Goal: Check status

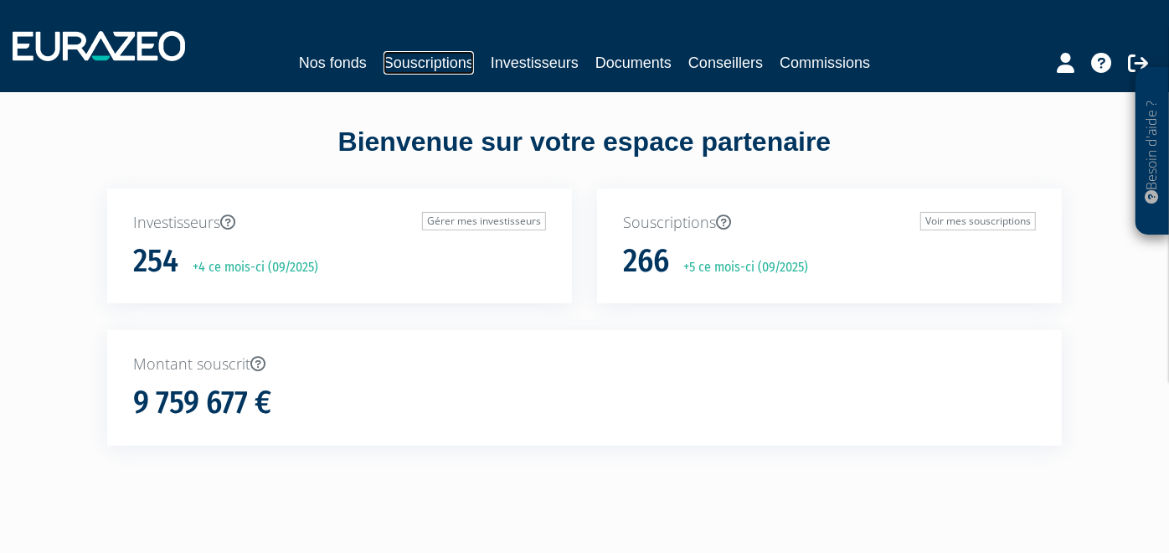
click at [454, 59] on link "Souscriptions" at bounding box center [429, 62] width 90 height 23
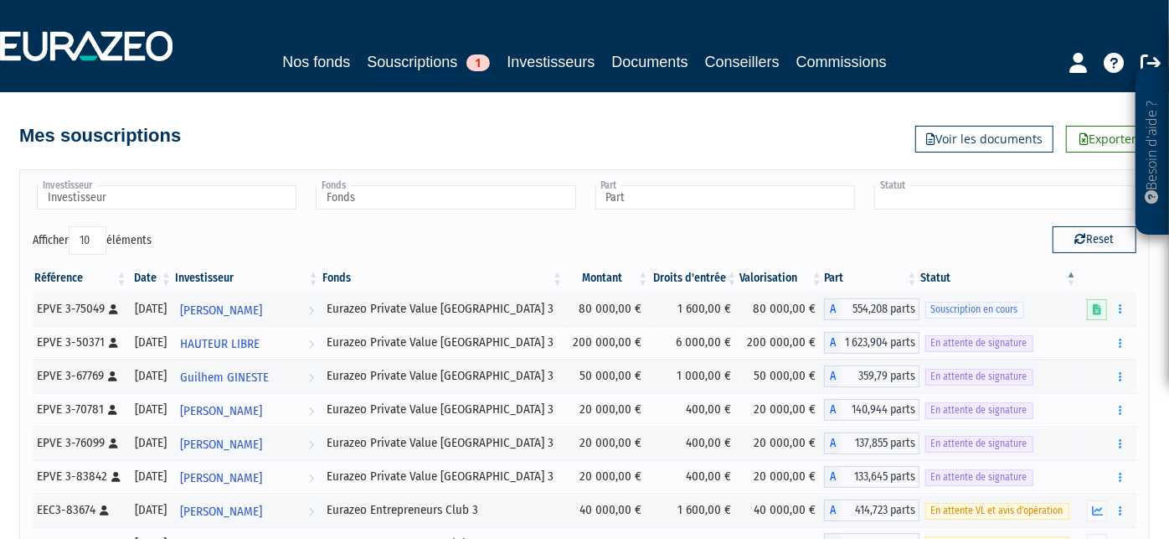
click at [921, 189] on input "text" at bounding box center [1004, 197] width 260 height 24
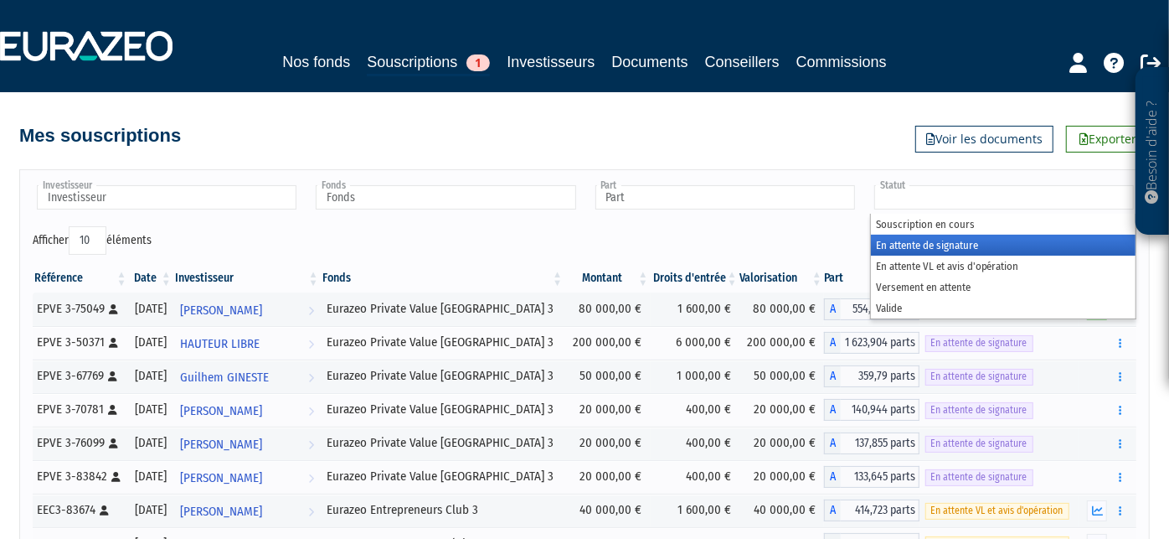
click at [920, 236] on li "En attente de signature" at bounding box center [1003, 245] width 265 height 21
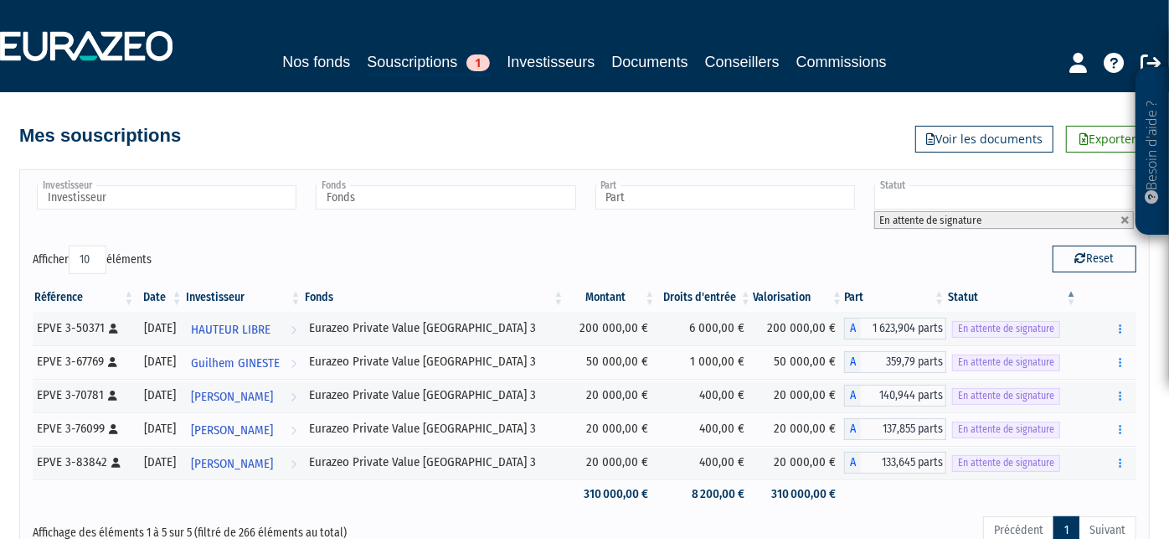
click at [916, 192] on input "text" at bounding box center [1004, 197] width 260 height 24
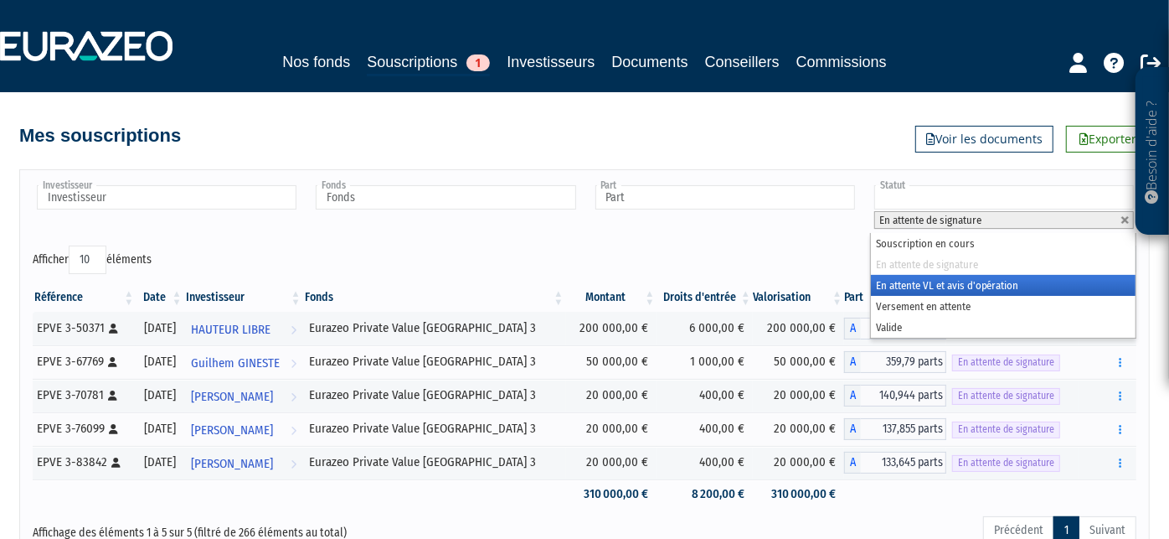
click at [923, 279] on li "En attente VL et avis d'opération" at bounding box center [1003, 285] width 265 height 21
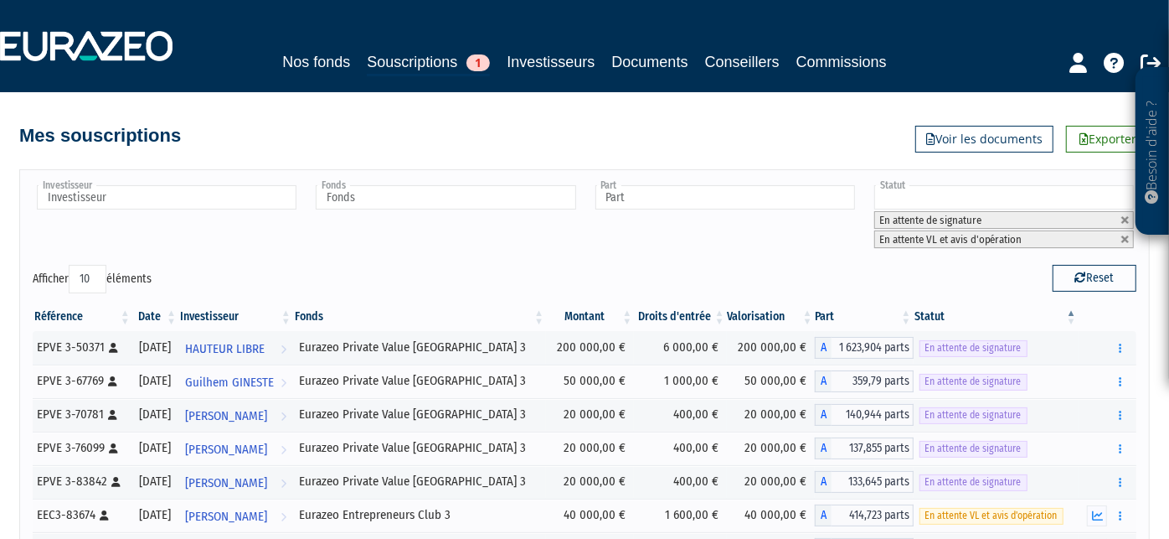
click at [932, 204] on input "text" at bounding box center [1004, 197] width 260 height 24
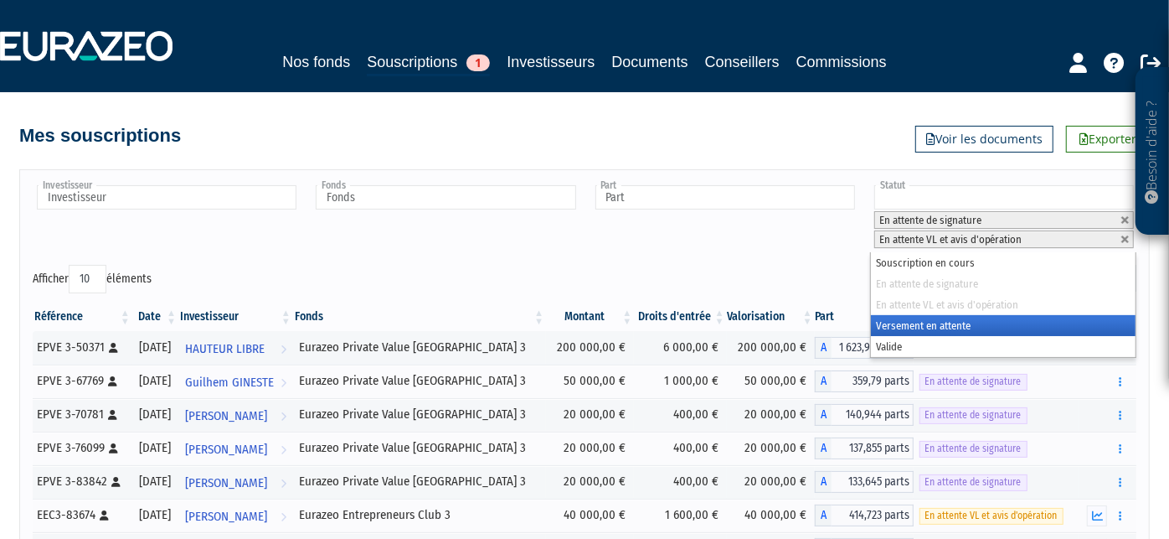
click at [930, 318] on li "Versement en attente" at bounding box center [1003, 325] width 265 height 21
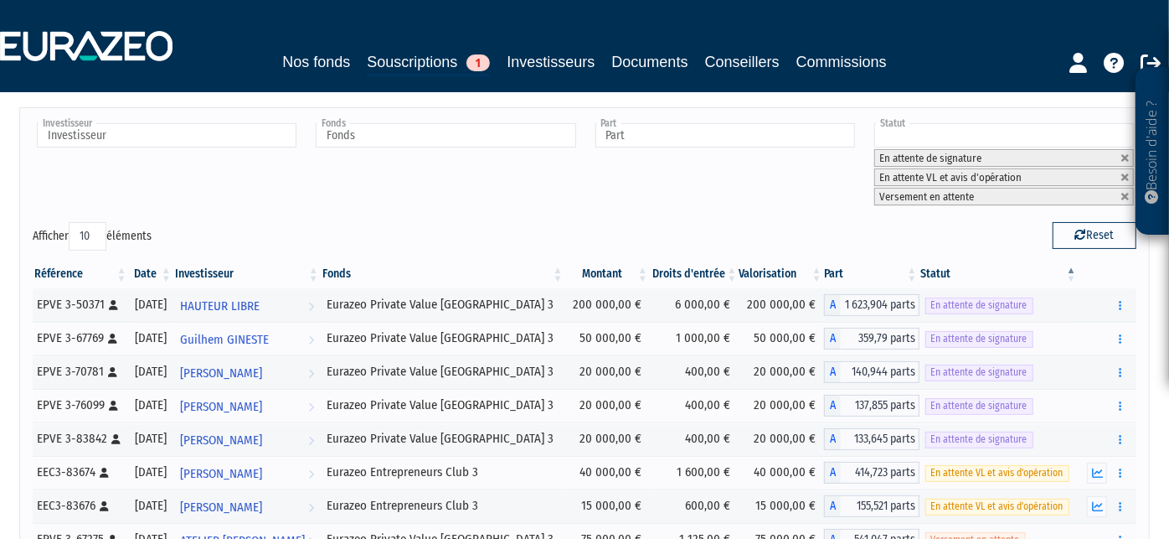
scroll to position [59, 0]
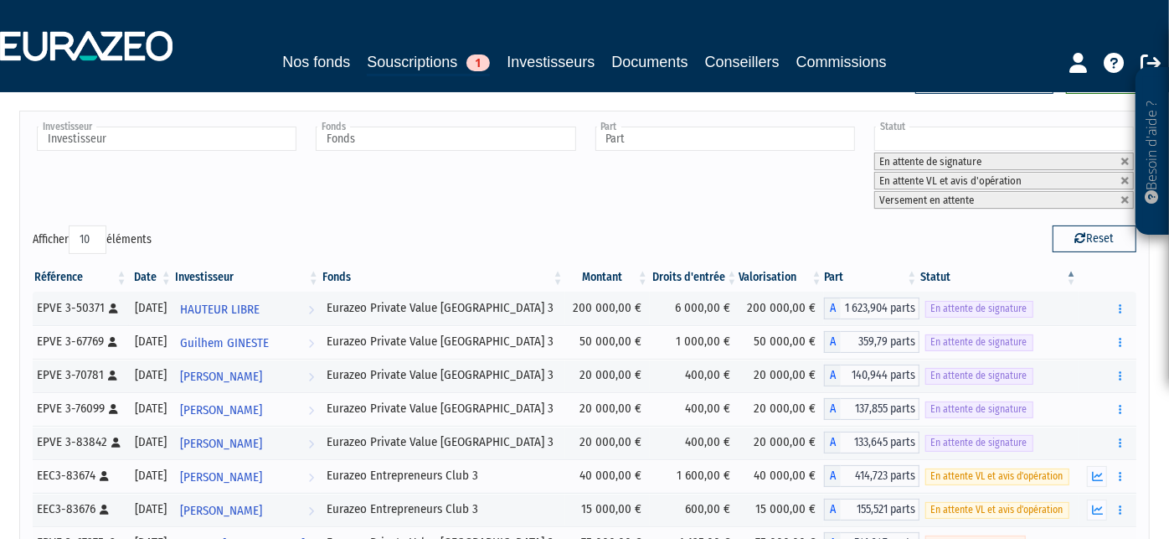
click at [62, 239] on label "Afficher 10 25 50 100 éléments" at bounding box center [92, 239] width 119 height 28
click at [69, 239] on select "10 25 50 100" at bounding box center [88, 239] width 38 height 28
click at [86, 244] on select "10 25 50 100" at bounding box center [88, 239] width 38 height 28
select select "25"
click at [72, 225] on select "10 25 50 100" at bounding box center [88, 239] width 38 height 28
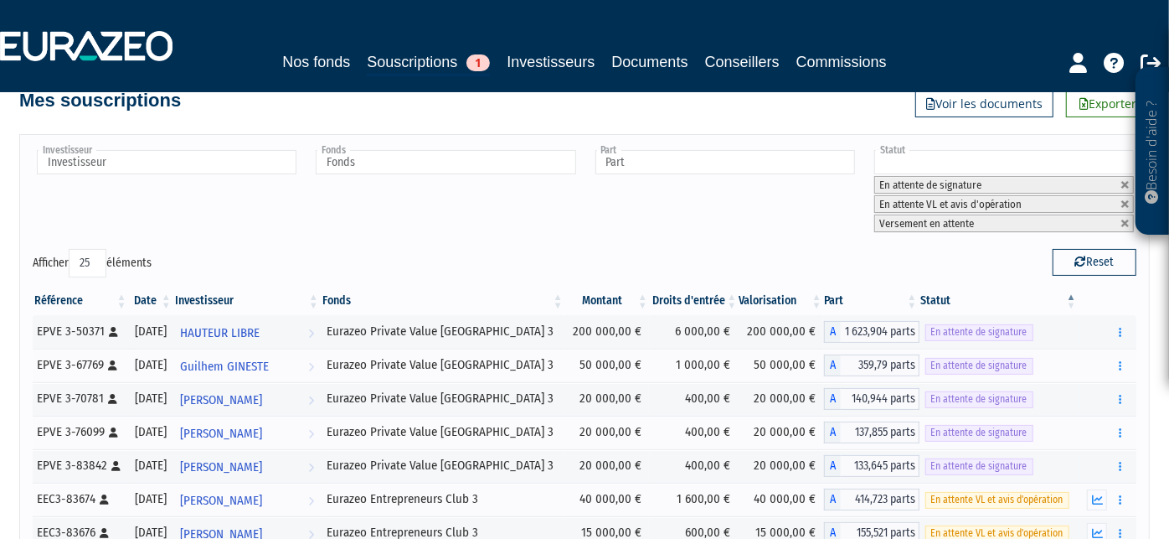
scroll to position [0, 0]
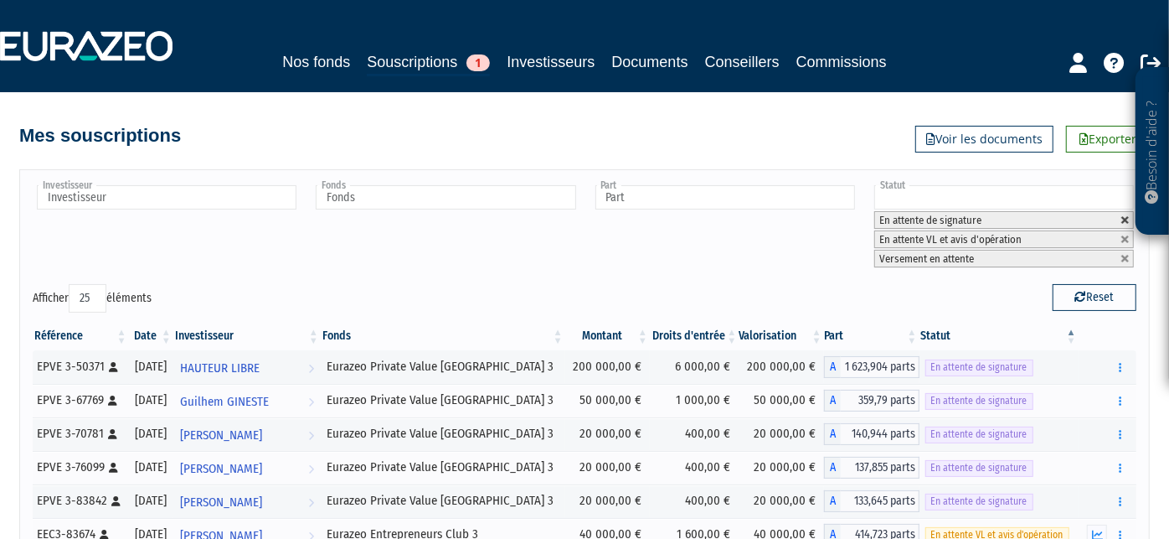
click at [1128, 223] on link at bounding box center [1126, 220] width 10 height 10
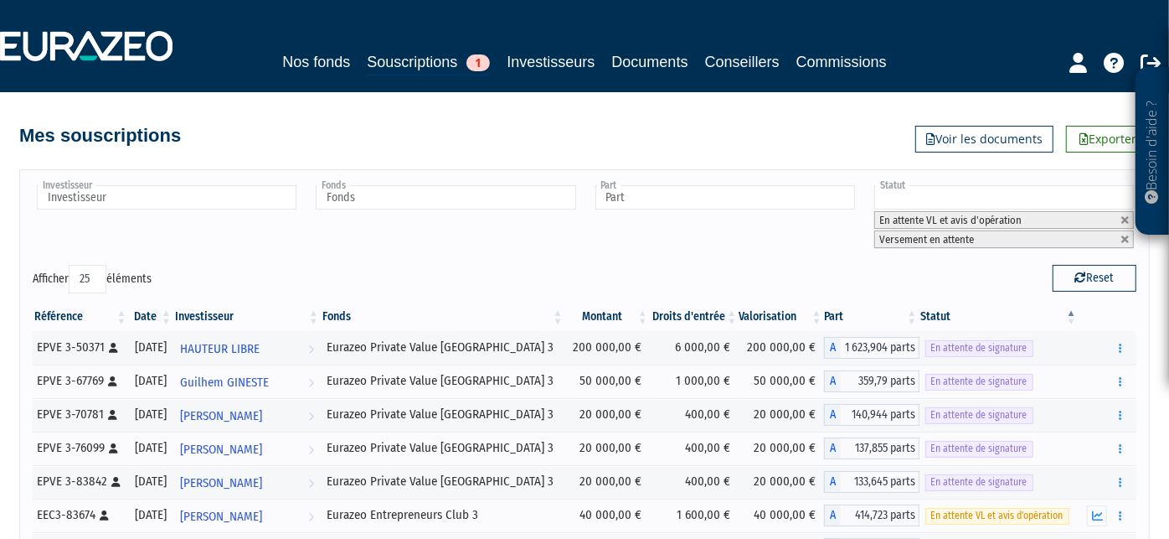
click at [1128, 223] on link at bounding box center [1126, 220] width 10 height 10
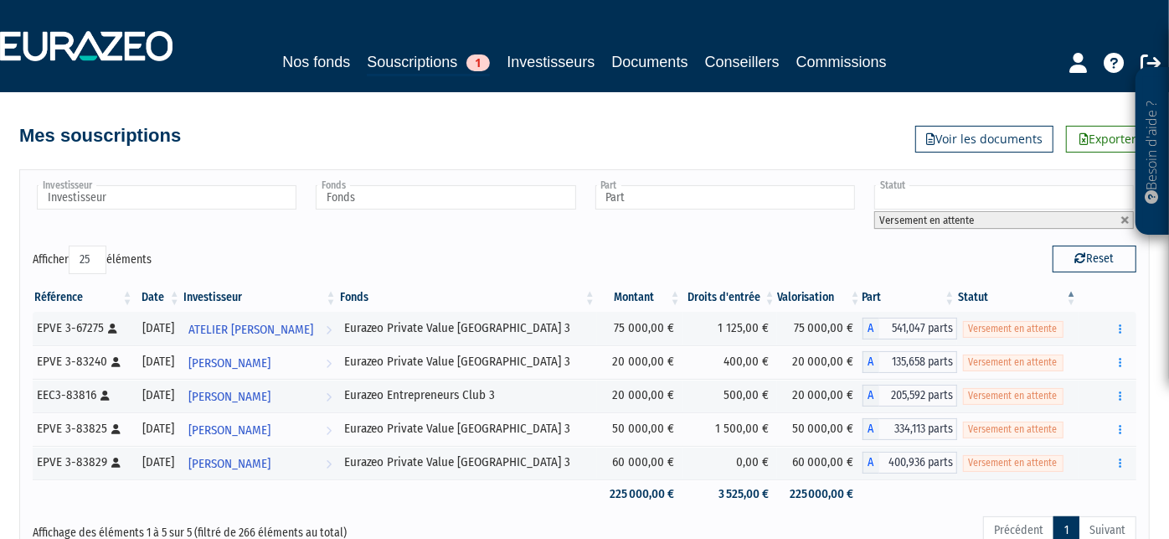
click at [1128, 223] on link at bounding box center [1126, 220] width 10 height 10
type input "Statut"
